Goal: Information Seeking & Learning: Learn about a topic

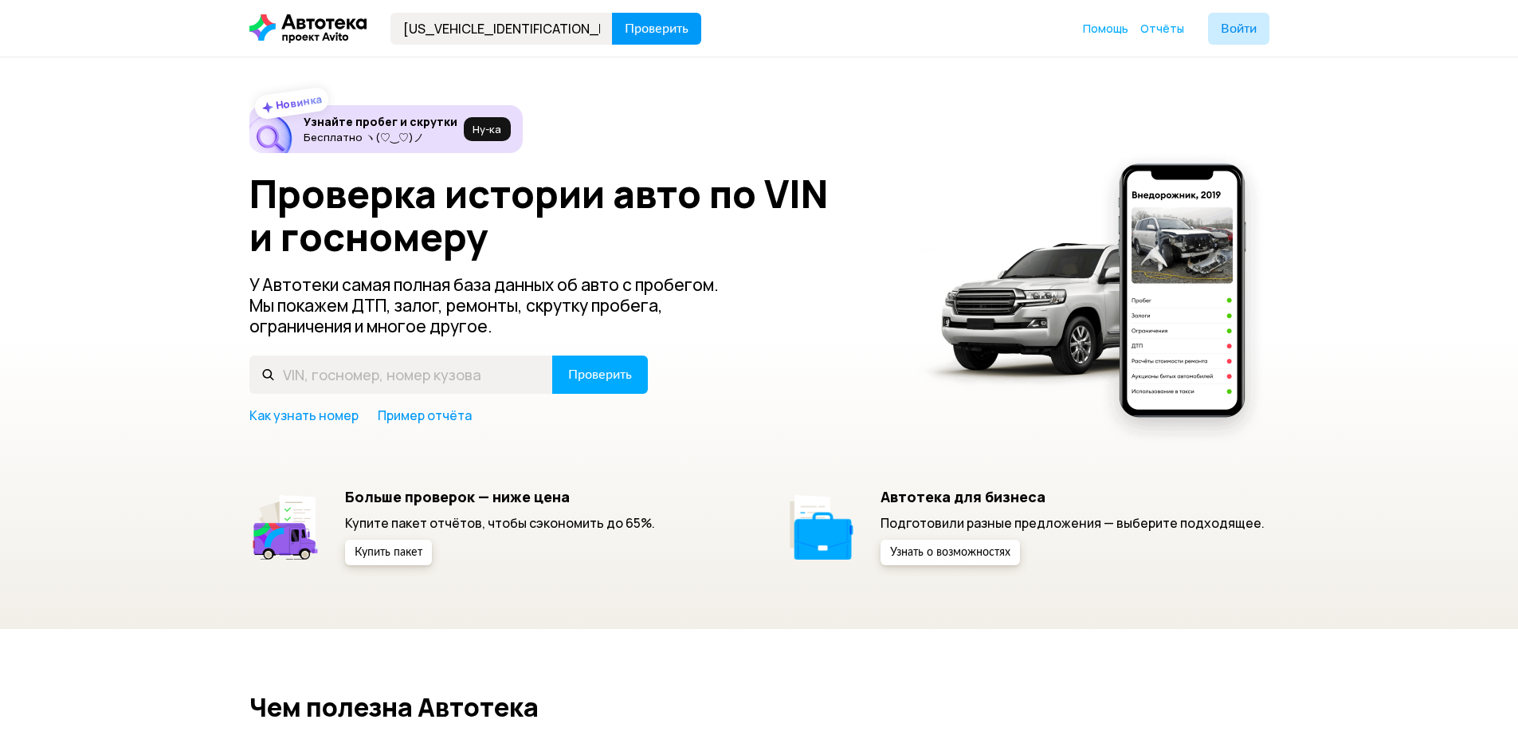
type input "[US_VEHICLE_IDENTIFICATION_NUMBER]"
click at [667, 33] on span "Проверить" at bounding box center [657, 28] width 64 height 13
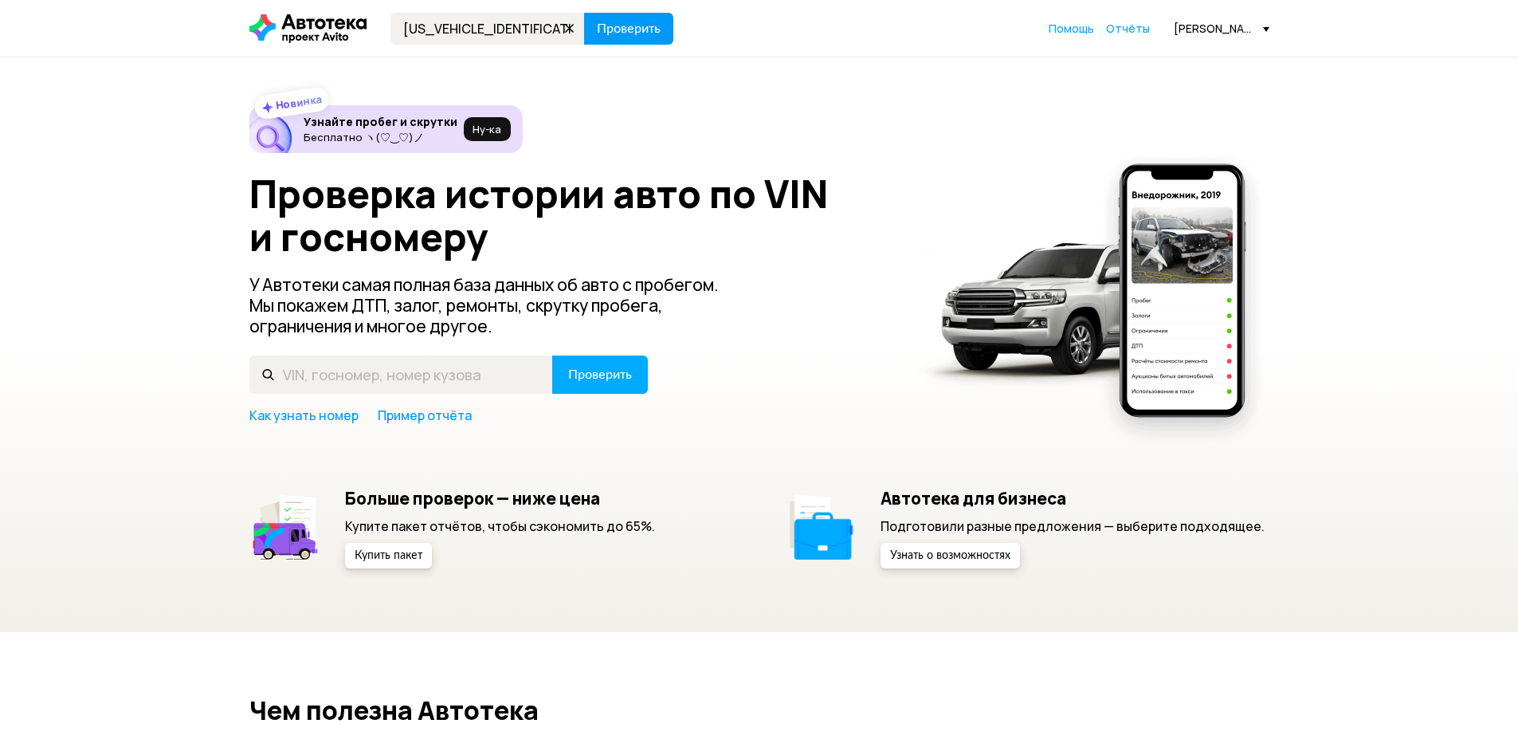
type input "[US_VEHICLE_IDENTIFICATION_NUMBER]"
click at [649, 31] on span "Проверить" at bounding box center [629, 28] width 64 height 13
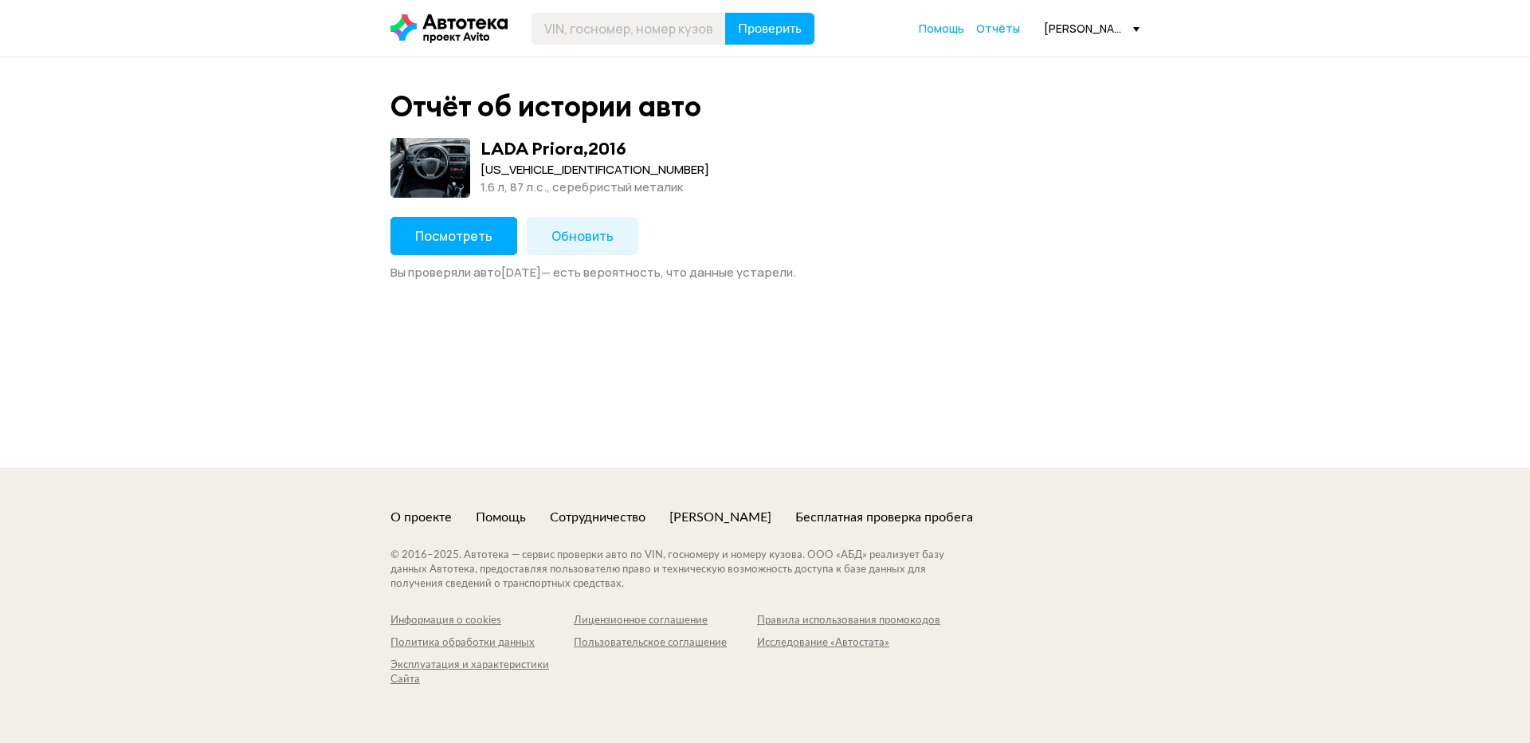
click at [453, 260] on div "Посмотреть Обновить Вы проверяли авто [DATE] — есть вероятность, что данные уст…" at bounding box center [764, 249] width 749 height 64
click at [453, 245] on button "Посмотреть" at bounding box center [453, 236] width 127 height 38
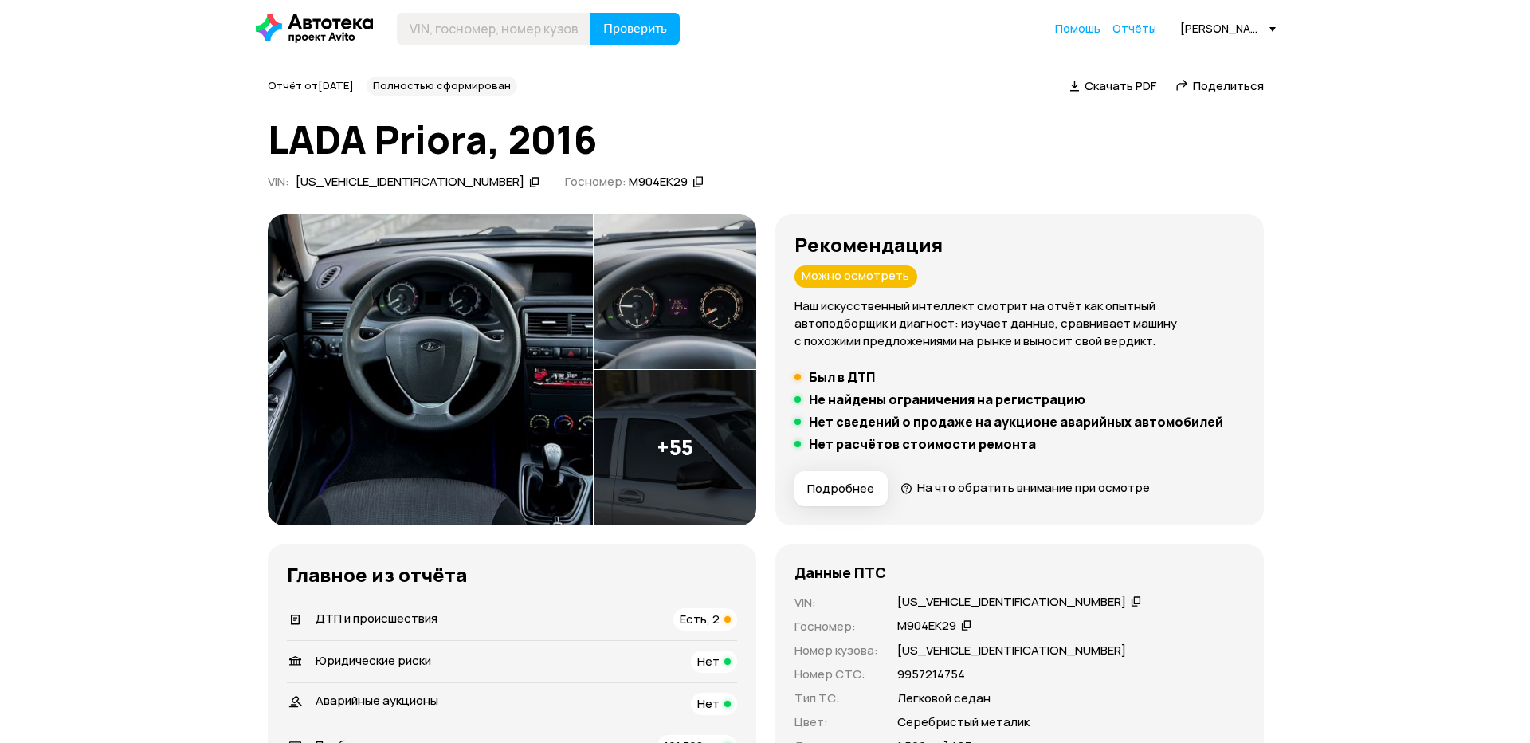
scroll to position [80, 0]
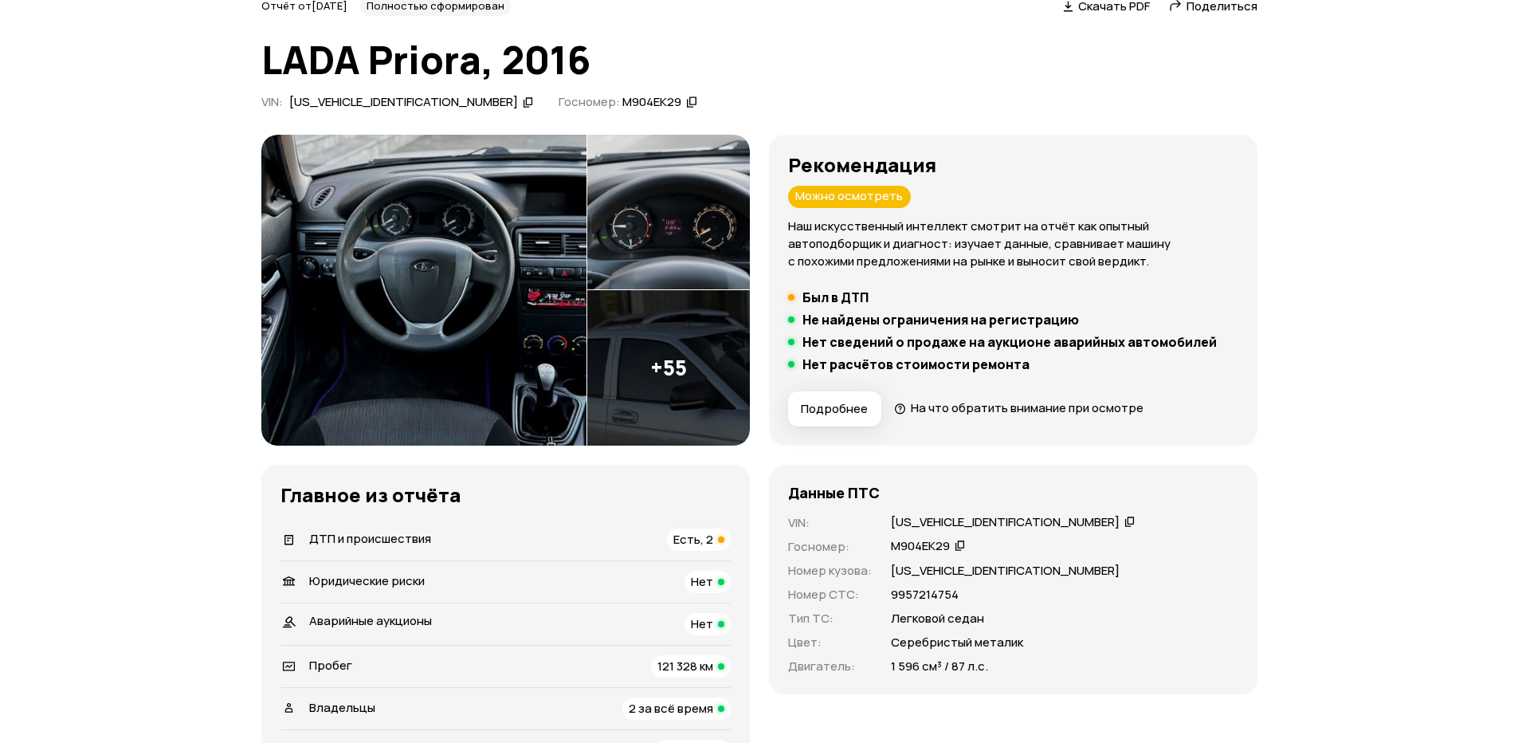
click at [826, 405] on span "Подробнее" at bounding box center [834, 409] width 67 height 16
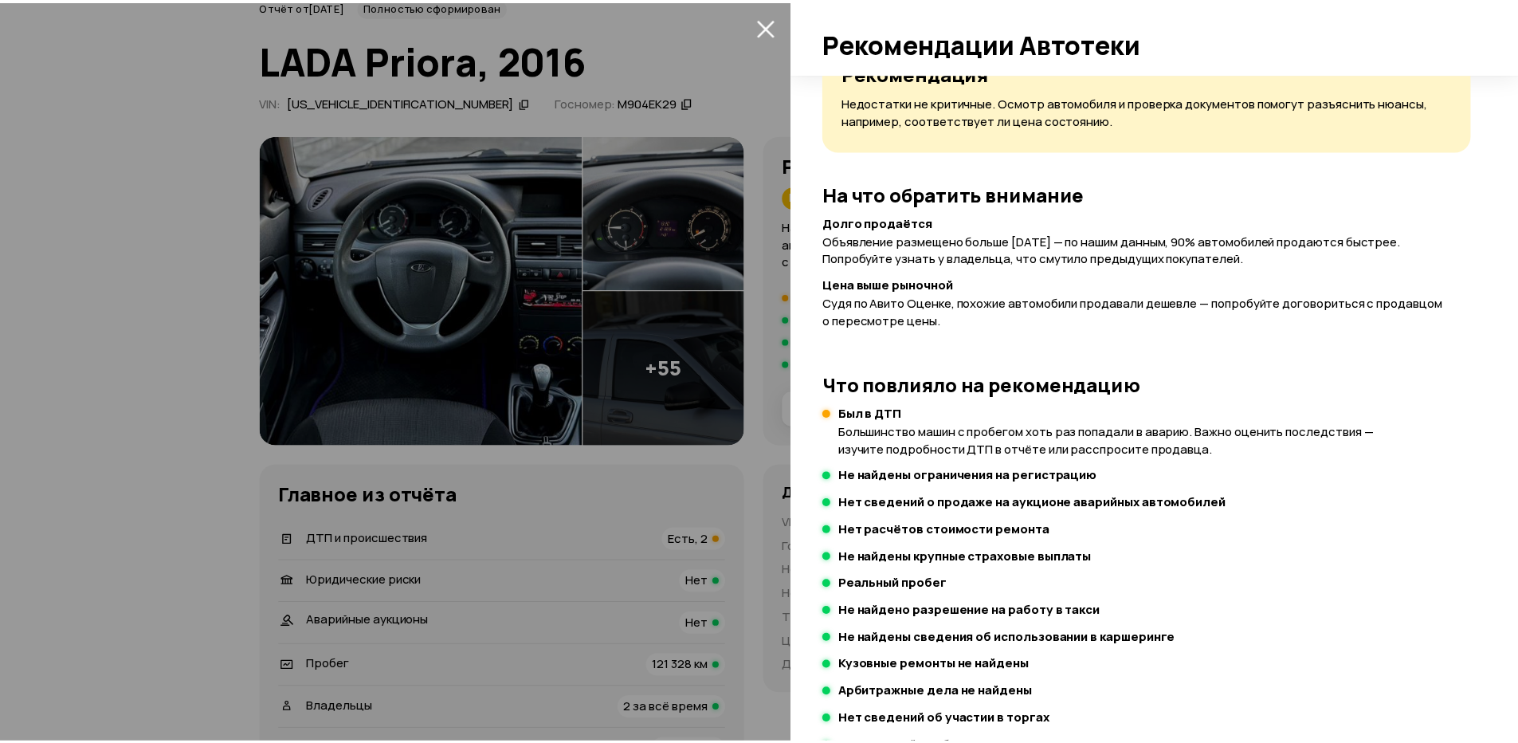
scroll to position [218, 0]
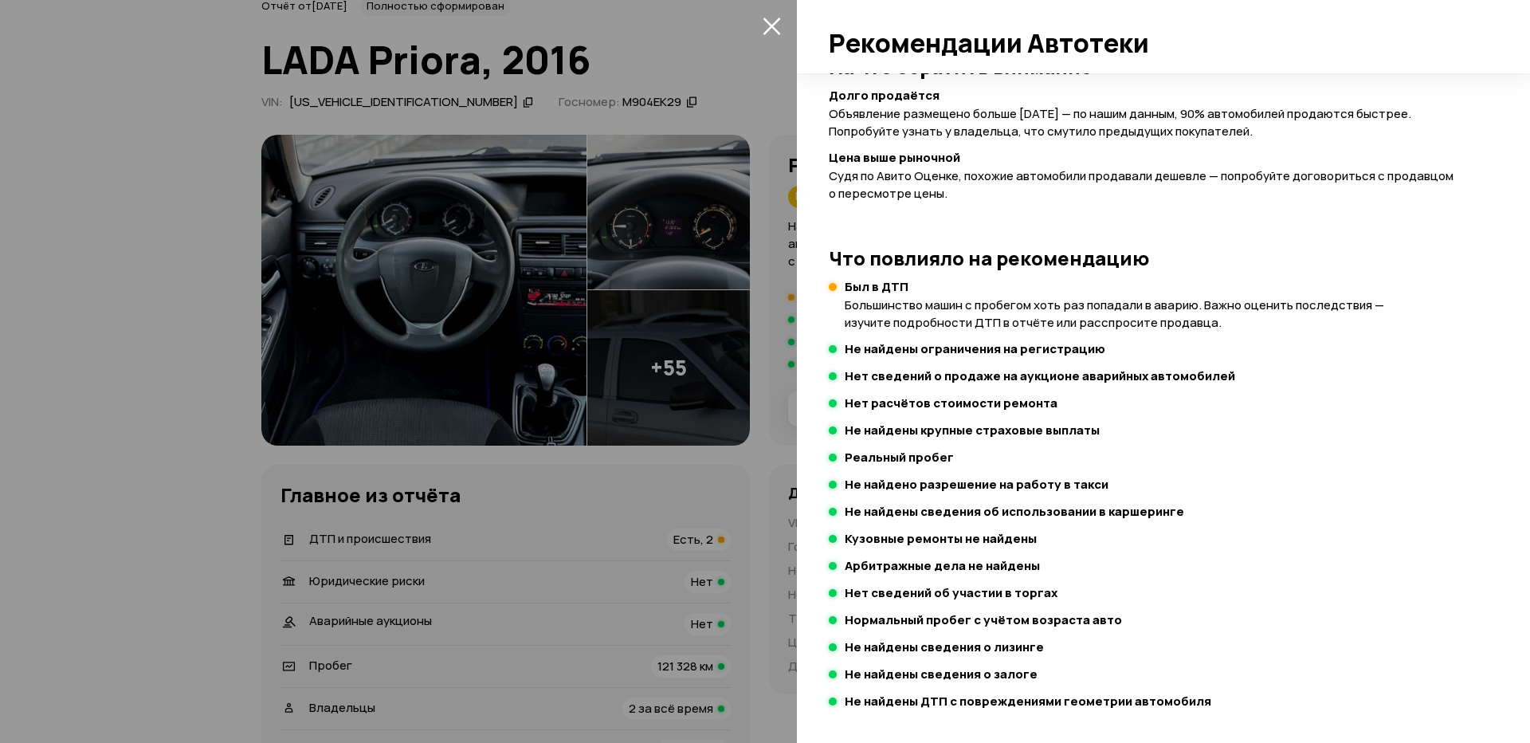
click at [763, 320] on div at bounding box center [765, 371] width 1530 height 743
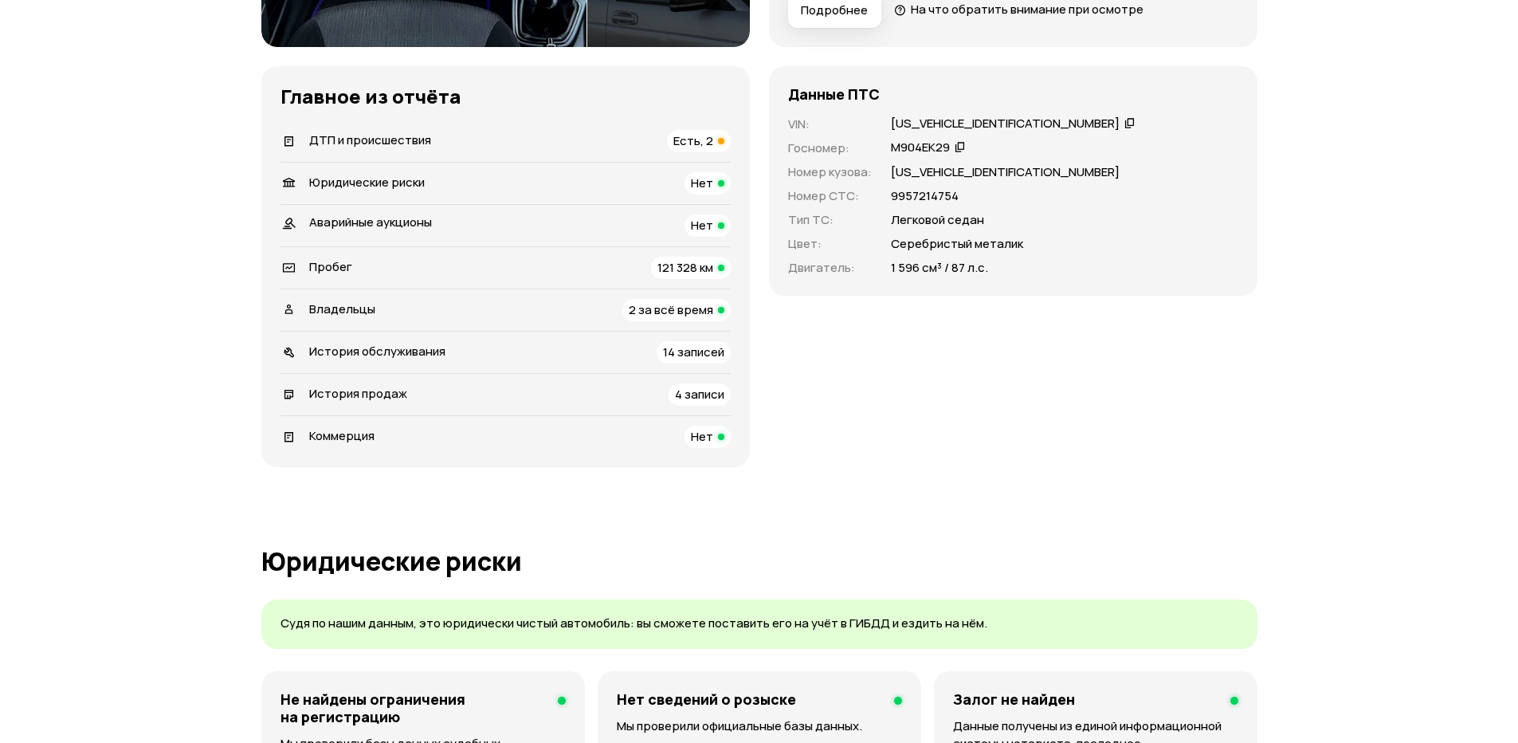
drag, startPoint x: 703, startPoint y: 128, endPoint x: 704, endPoint y: 140, distance: 12.8
click at [704, 138] on li "ДТП и происшествия Есть, 2" at bounding box center [506, 140] width 450 height 41
click at [704, 140] on span "Есть, 2" at bounding box center [693, 140] width 40 height 17
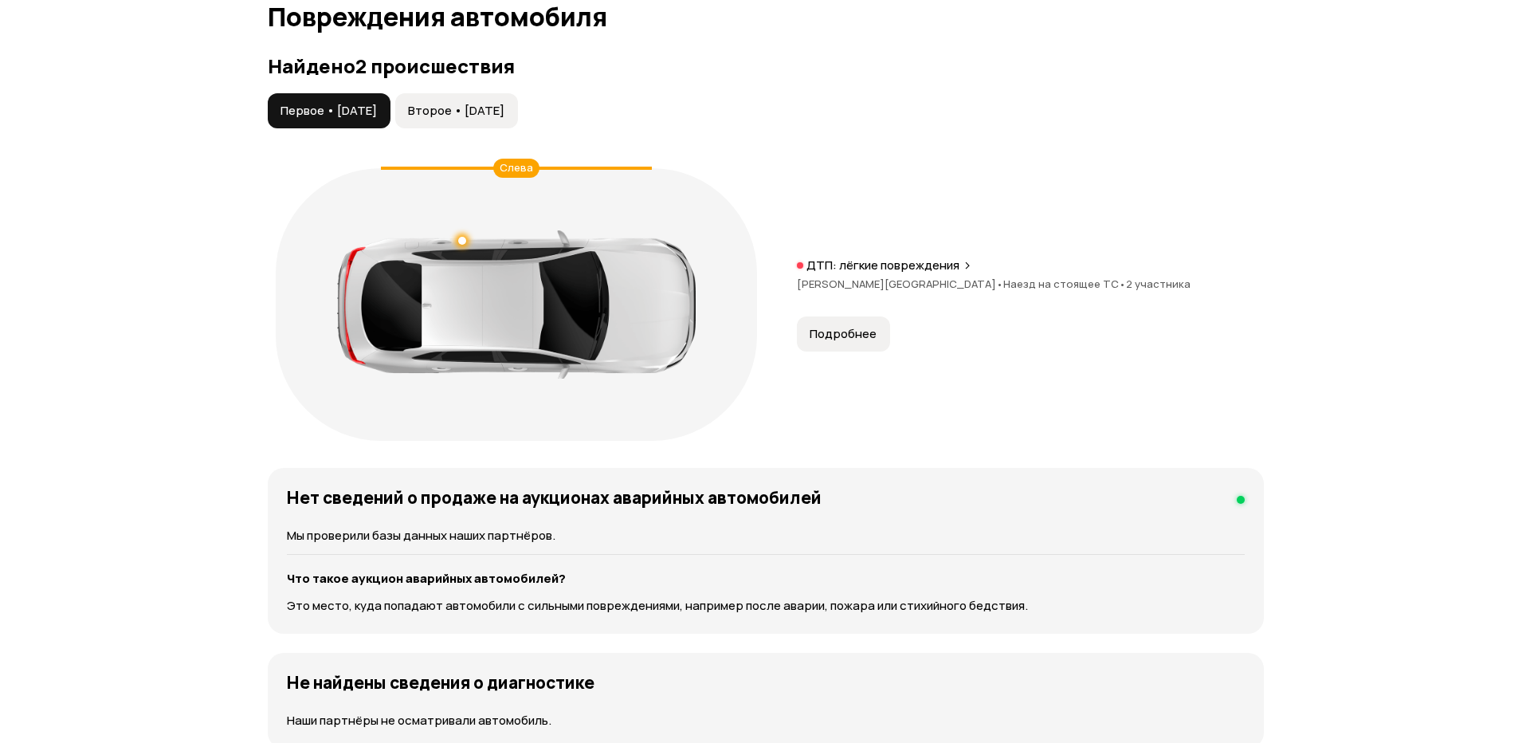
scroll to position [1651, 0]
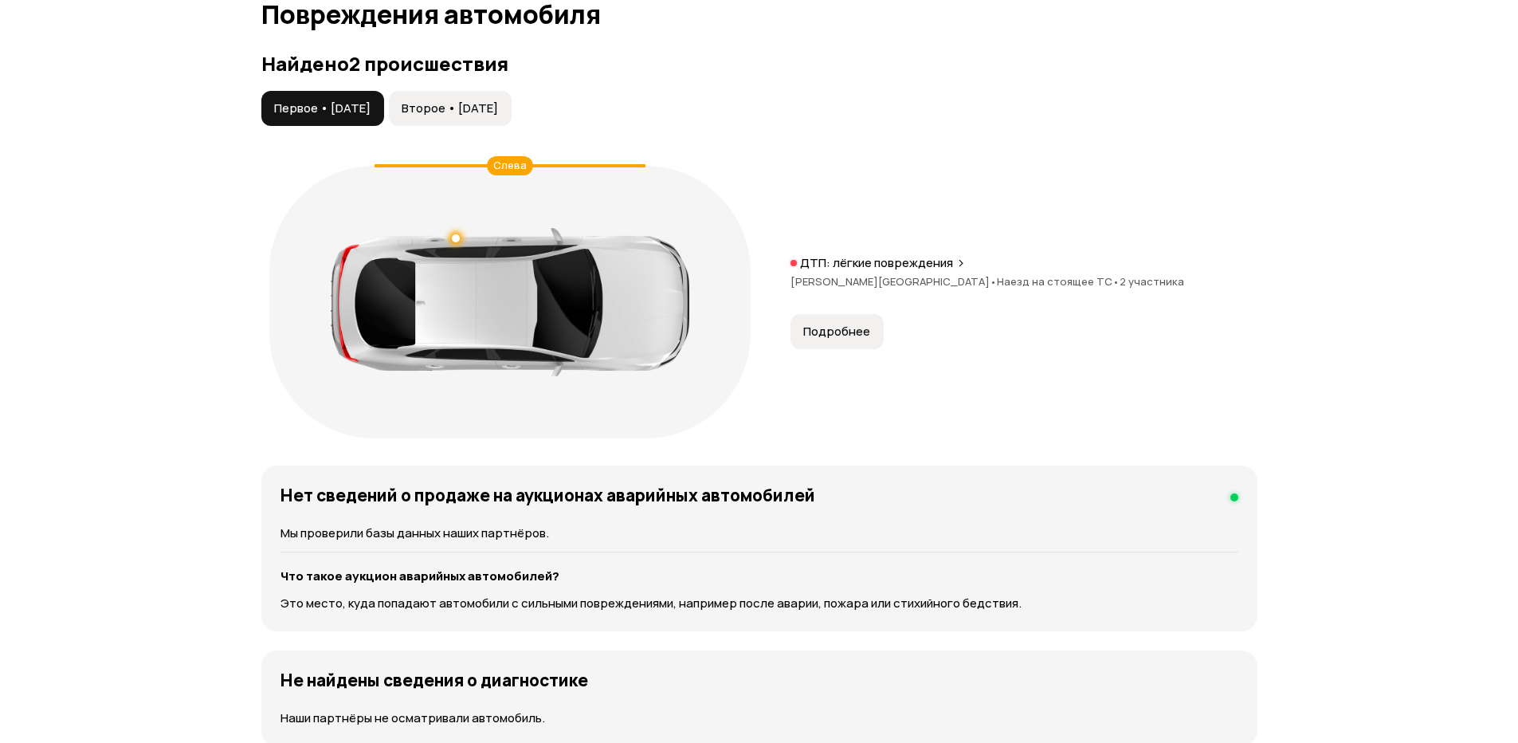
click at [459, 235] on div at bounding box center [510, 302] width 359 height 148
click at [457, 237] on div at bounding box center [456, 238] width 8 height 8
click at [449, 114] on span "Второе • [DATE]" at bounding box center [450, 108] width 96 height 16
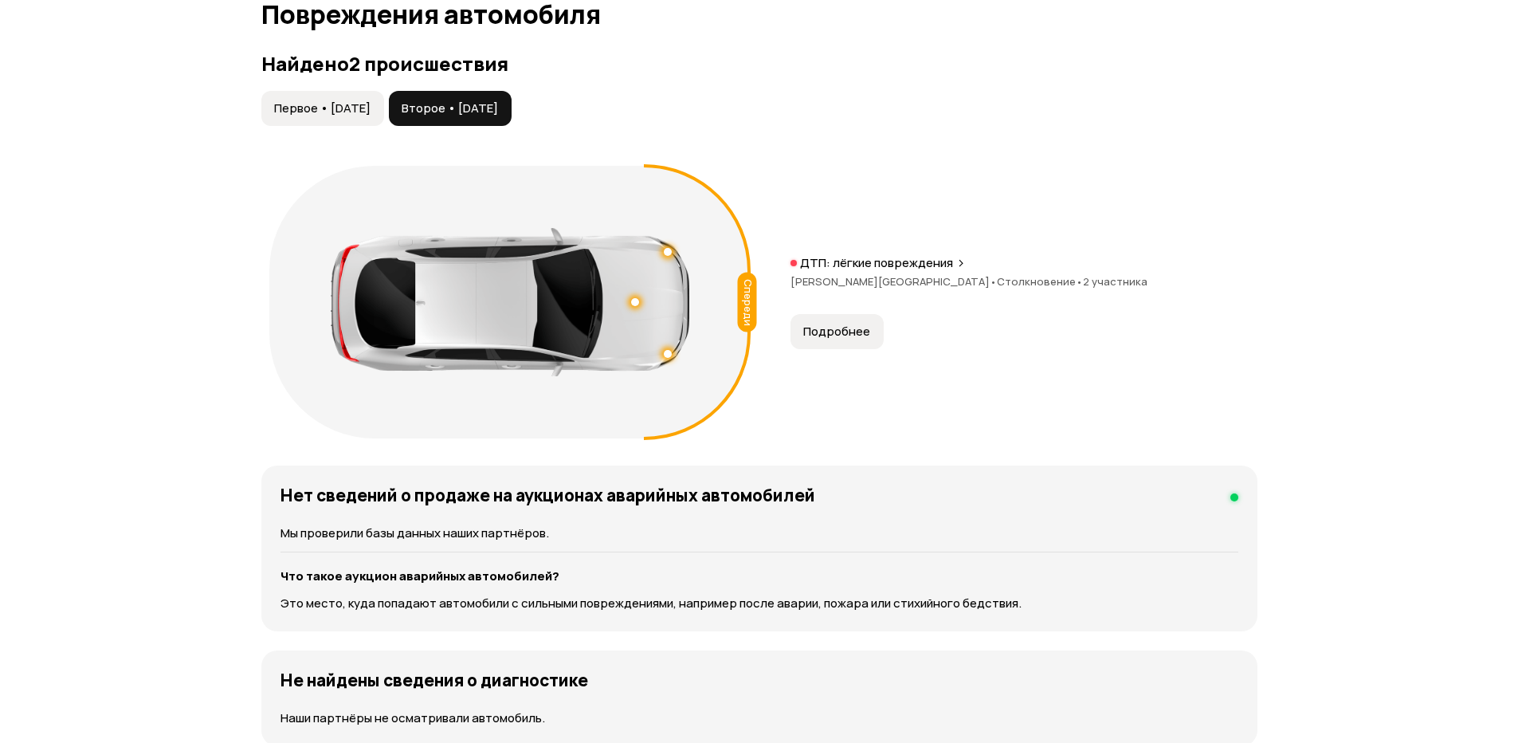
click at [666, 254] on div at bounding box center [668, 252] width 8 height 8
click at [835, 332] on span "Подробнее" at bounding box center [836, 332] width 67 height 16
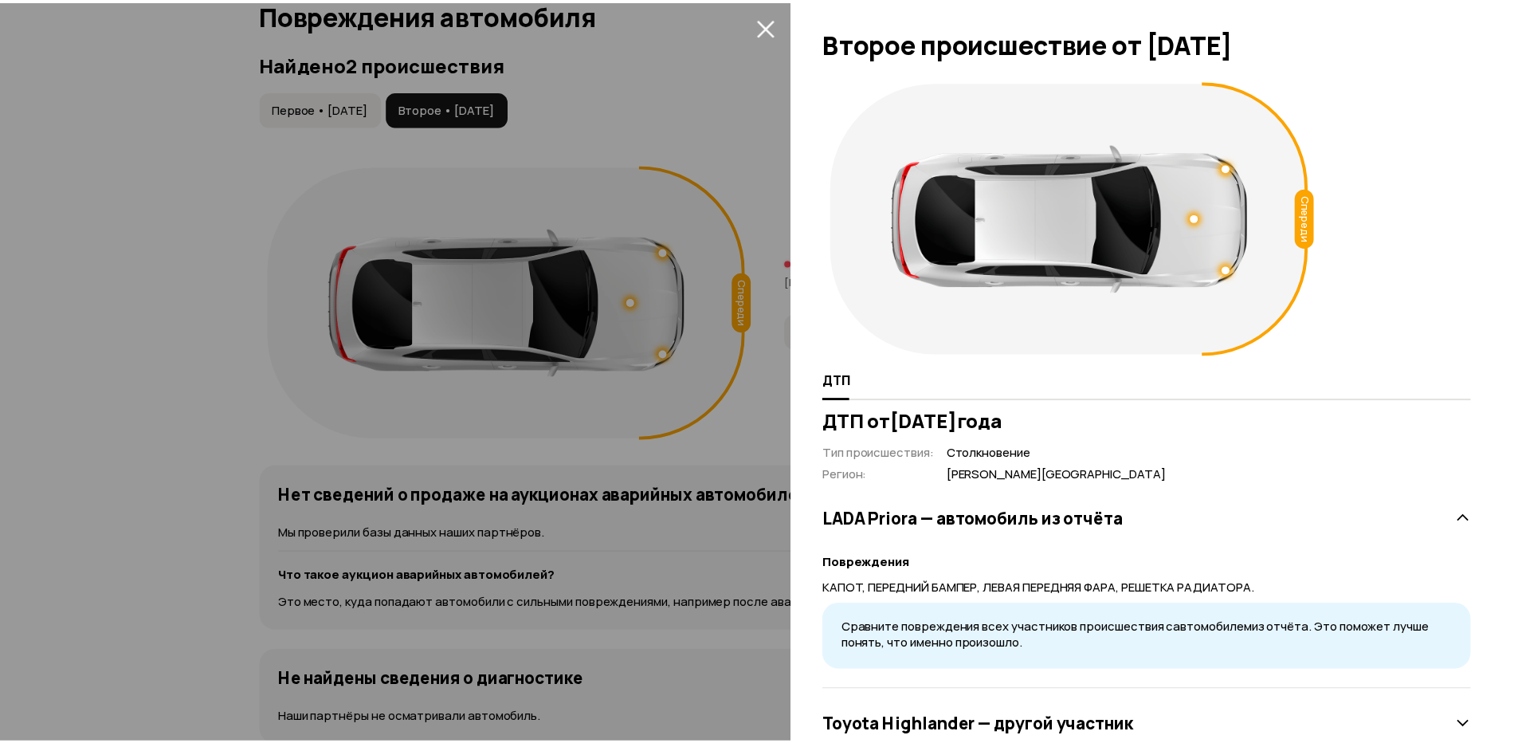
scroll to position [50, 0]
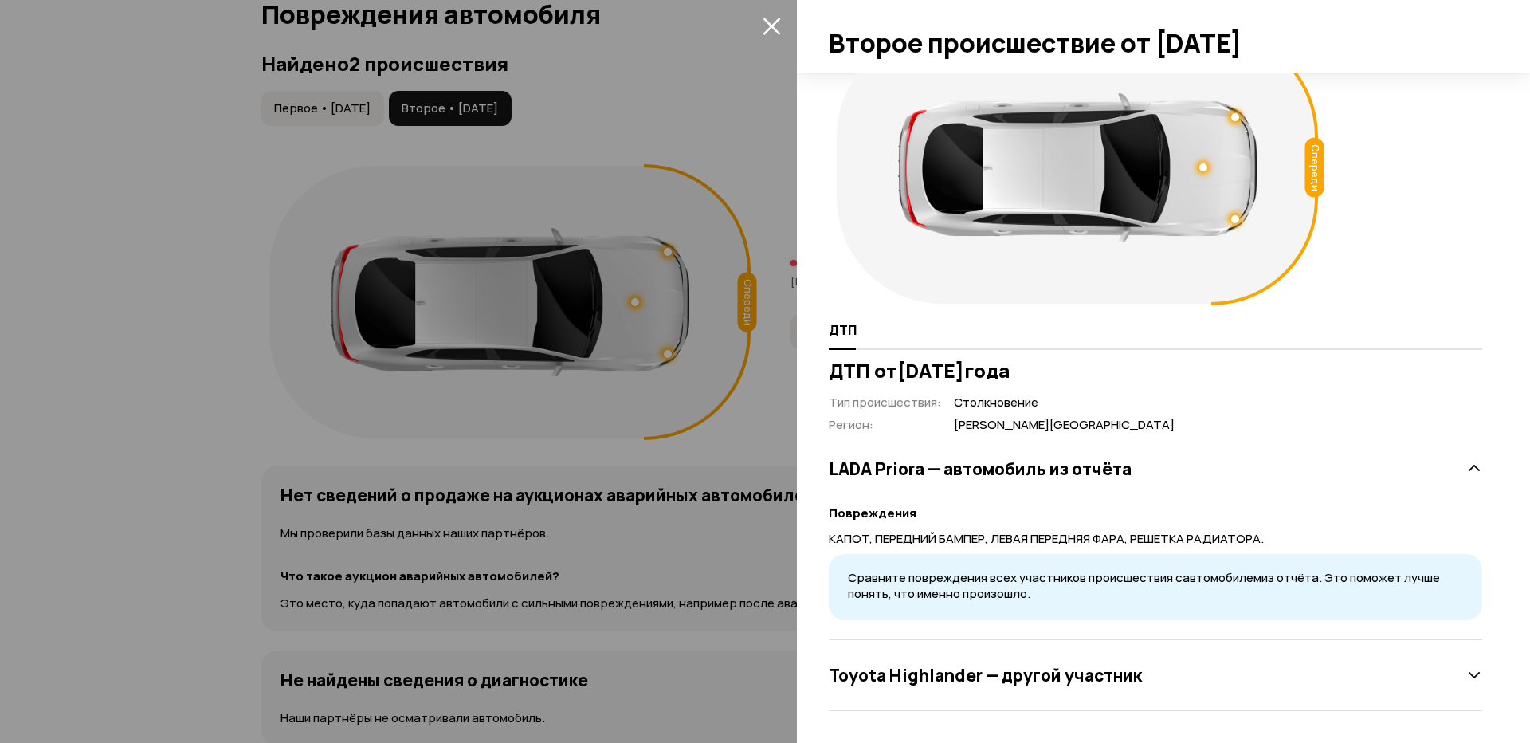
click at [738, 312] on div at bounding box center [765, 371] width 1530 height 743
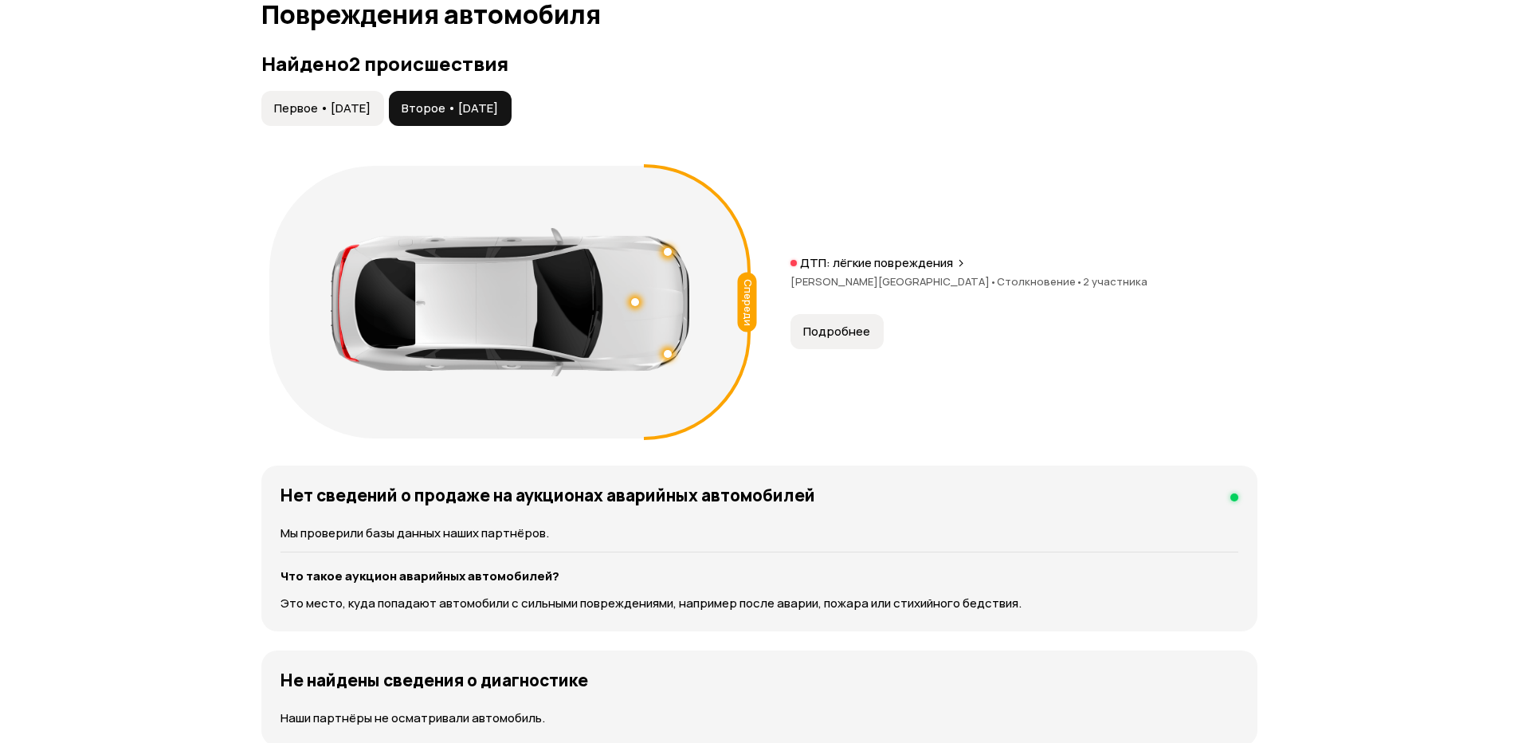
click at [371, 108] on span "Первое • [DATE]" at bounding box center [322, 108] width 96 height 16
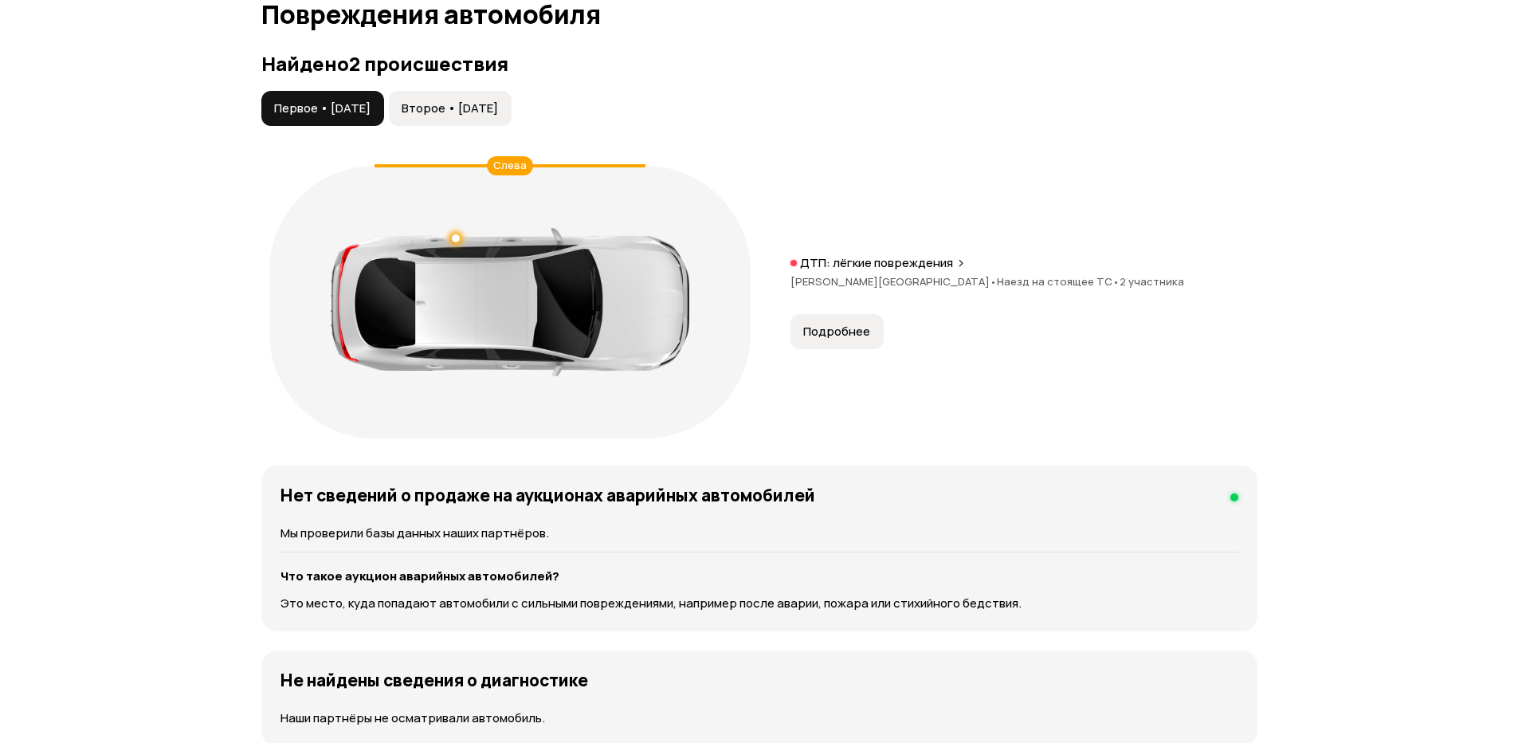
click at [371, 114] on span "Первое • [DATE]" at bounding box center [322, 108] width 96 height 16
click at [469, 112] on span "Второе • [DATE]" at bounding box center [450, 108] width 96 height 16
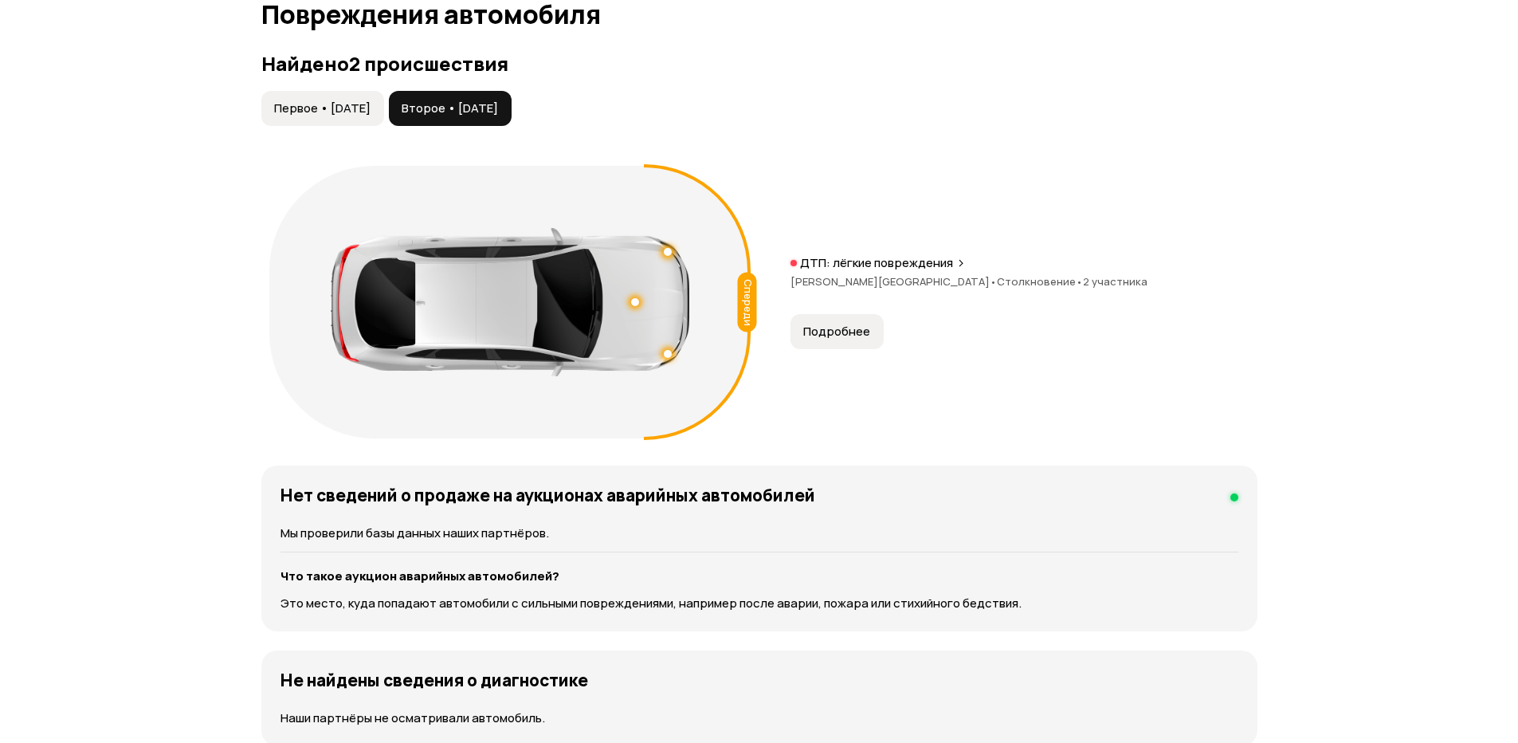
click at [371, 114] on span "Первое • [DATE]" at bounding box center [322, 108] width 96 height 16
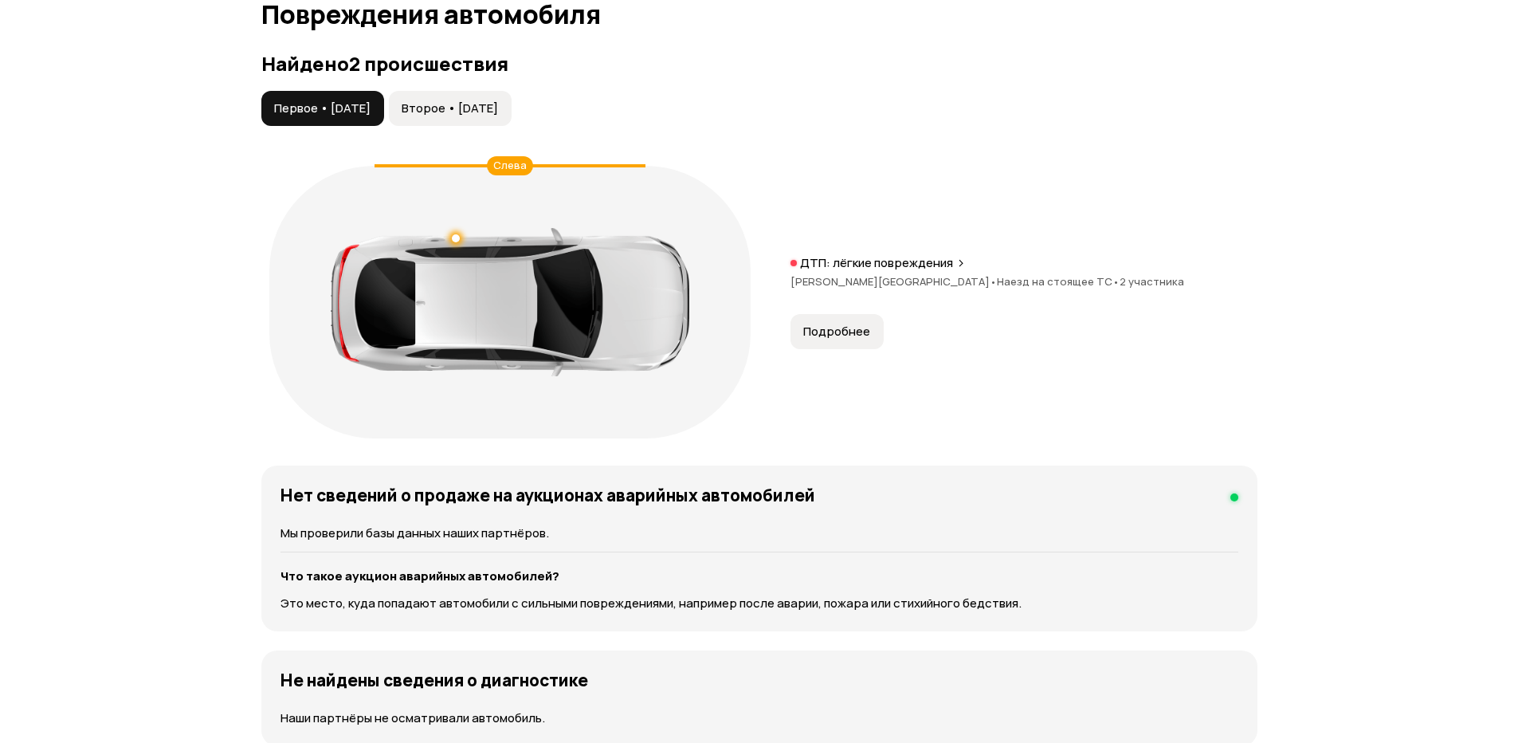
drag, startPoint x: 485, startPoint y: 107, endPoint x: 381, endPoint y: 108, distance: 104.4
click at [485, 108] on span "Второе • [DATE]" at bounding box center [450, 108] width 96 height 16
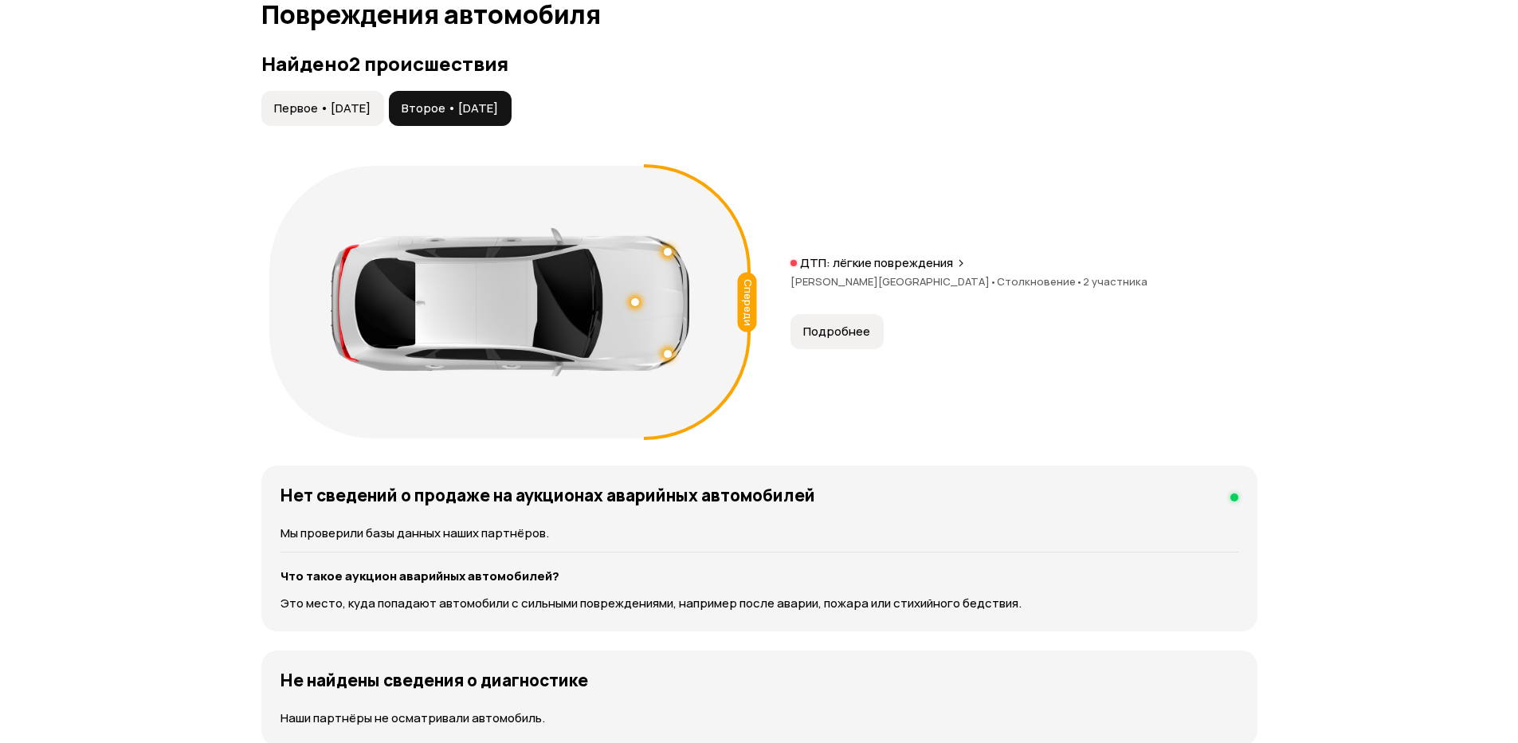
click at [371, 108] on span "Первое • [DATE]" at bounding box center [322, 108] width 96 height 16
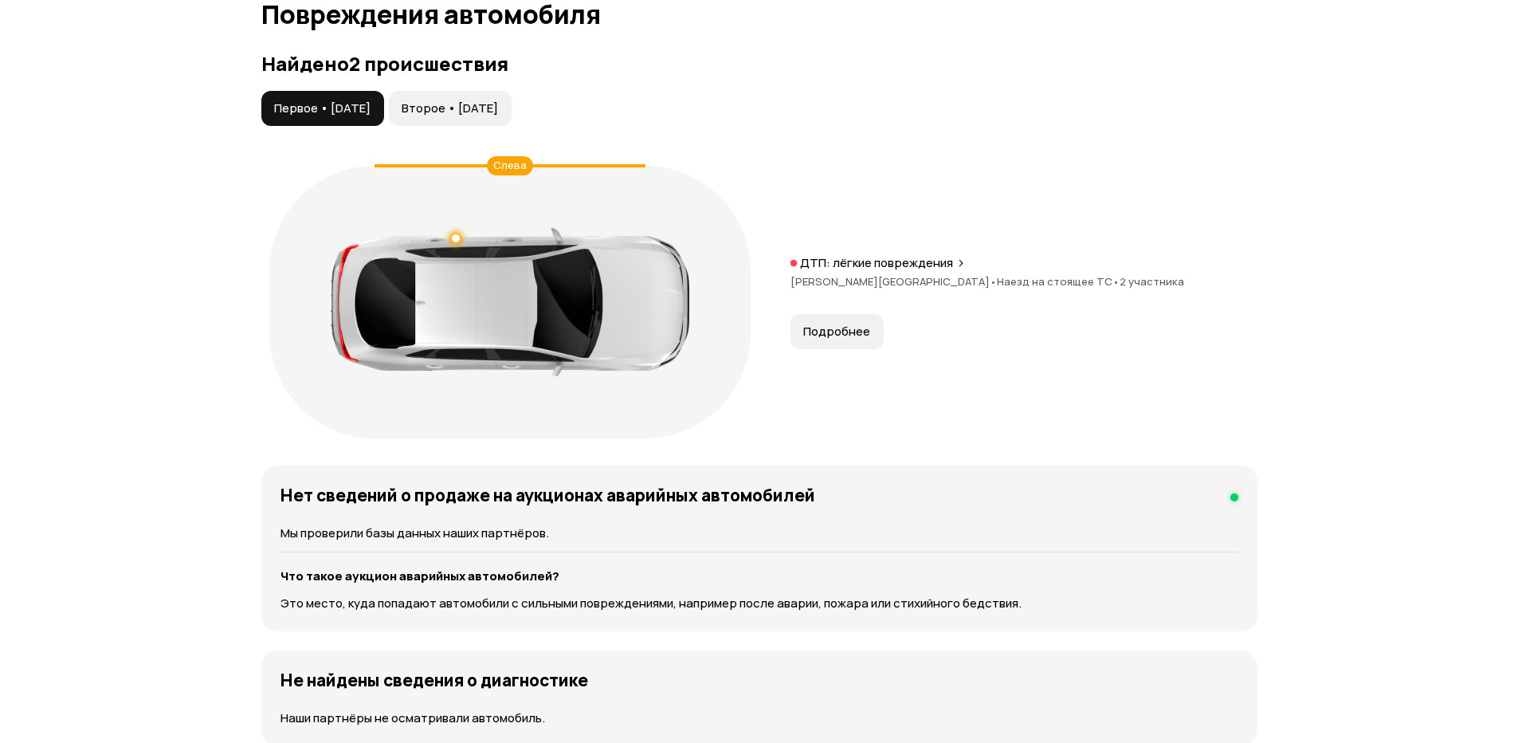
click at [465, 106] on span "Второе • [DATE]" at bounding box center [450, 108] width 96 height 16
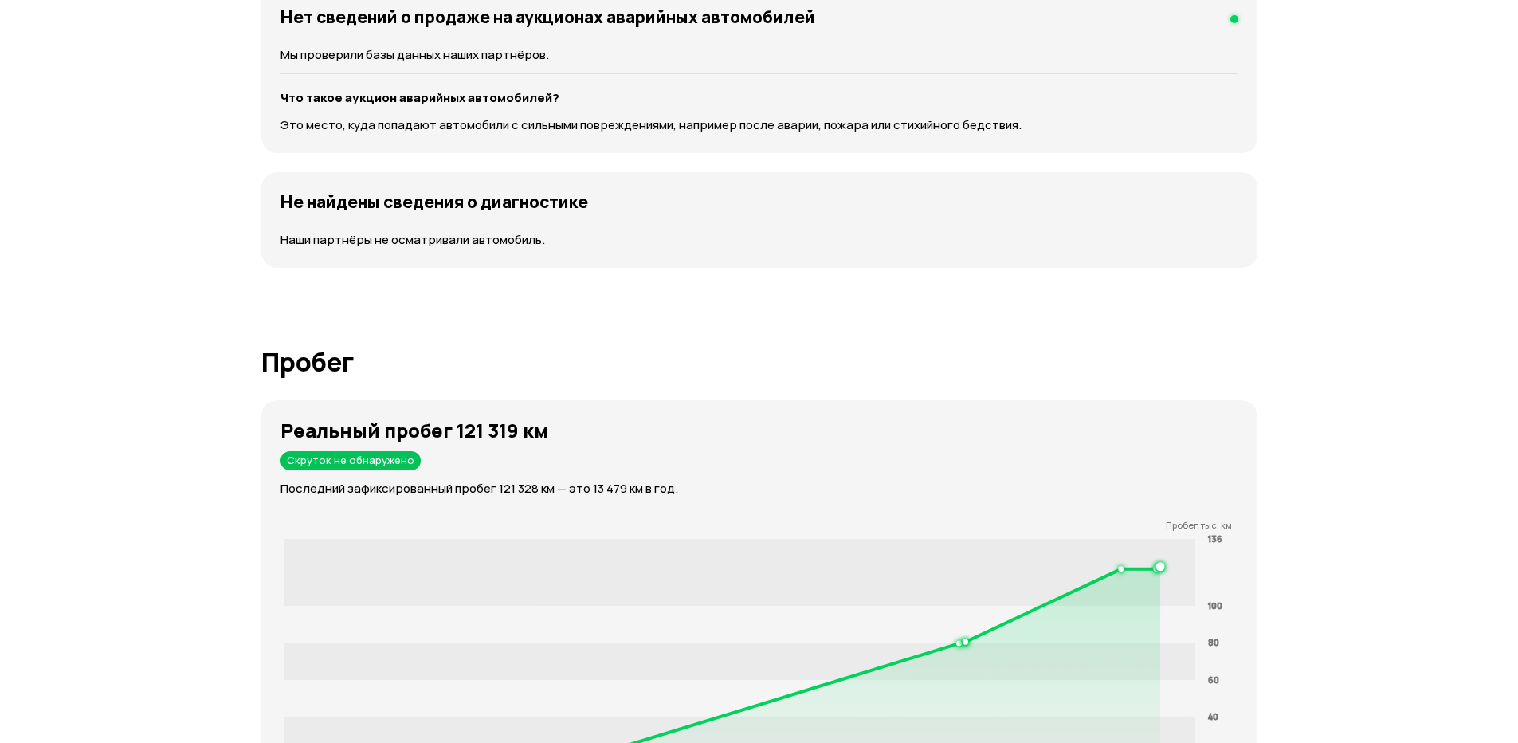
scroll to position [2528, 0]
